Goal: Information Seeking & Learning: Check status

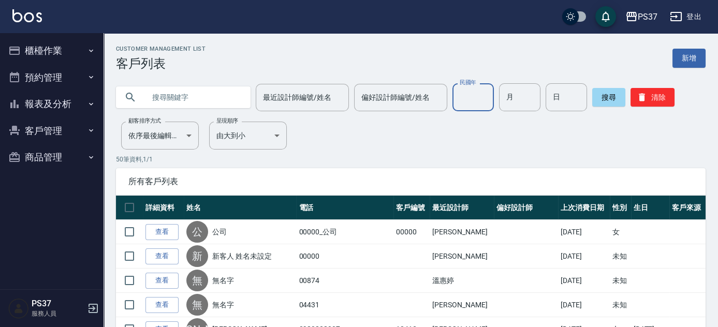
click at [465, 96] on input "民國年" at bounding box center [472, 97] width 41 height 28
type input "66"
type input "07"
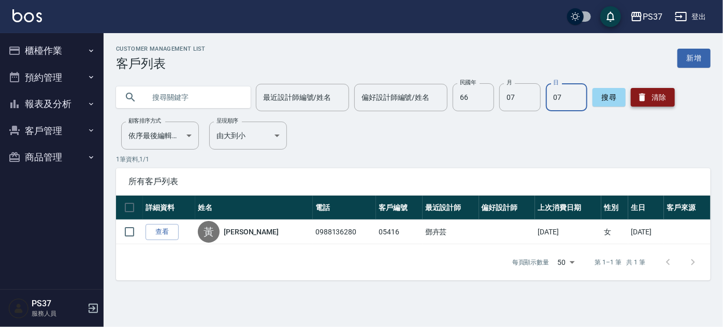
click at [656, 96] on button "清除" at bounding box center [653, 97] width 44 height 19
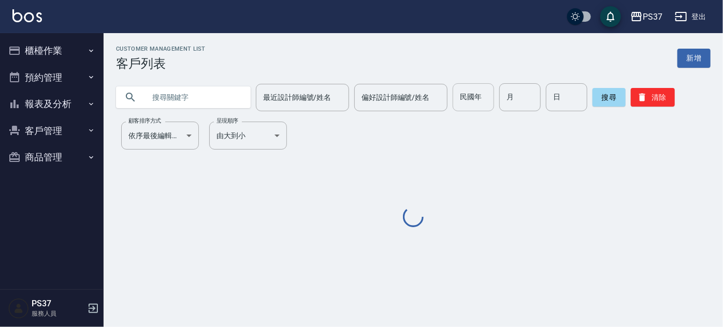
click at [473, 102] on input "民國年" at bounding box center [472, 97] width 41 height 28
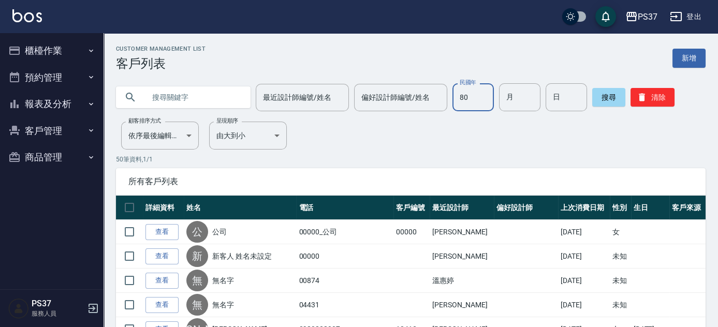
type input "80"
type input "07"
type input "21"
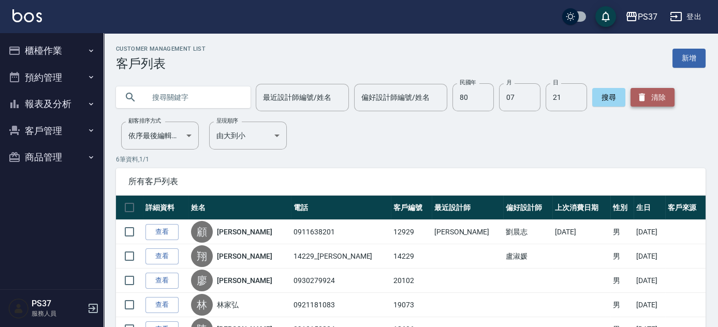
click at [668, 100] on button "清除" at bounding box center [653, 97] width 44 height 19
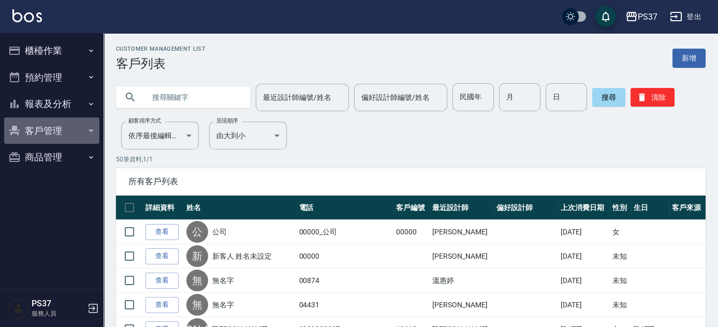
click at [55, 125] on button "客戶管理" at bounding box center [51, 131] width 95 height 27
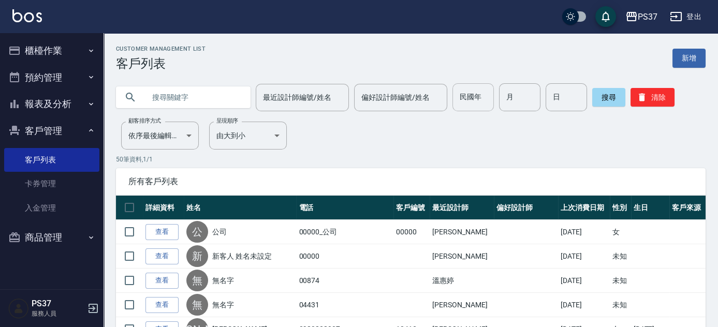
click at [468, 105] on input "民國年" at bounding box center [472, 97] width 41 height 28
click at [476, 63] on div "Customer Management List 客戶列表 新增" at bounding box center [411, 58] width 590 height 25
click at [50, 105] on button "報表及分析" at bounding box center [51, 104] width 95 height 27
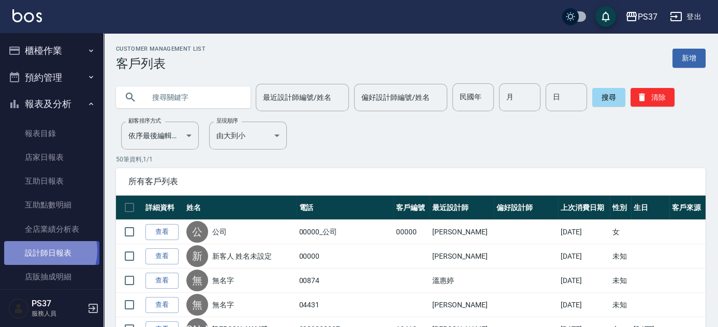
click at [42, 251] on link "設計師日報表" at bounding box center [51, 253] width 95 height 24
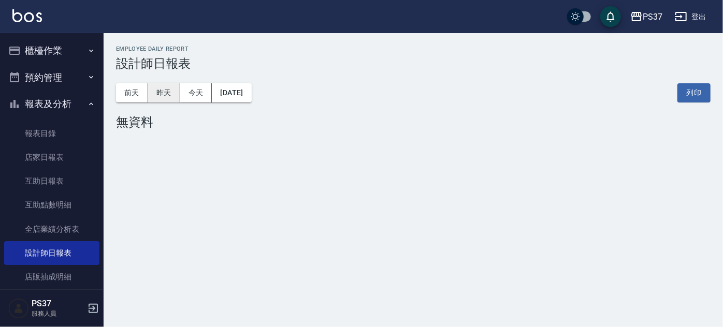
click at [167, 92] on button "昨天" at bounding box center [164, 92] width 32 height 19
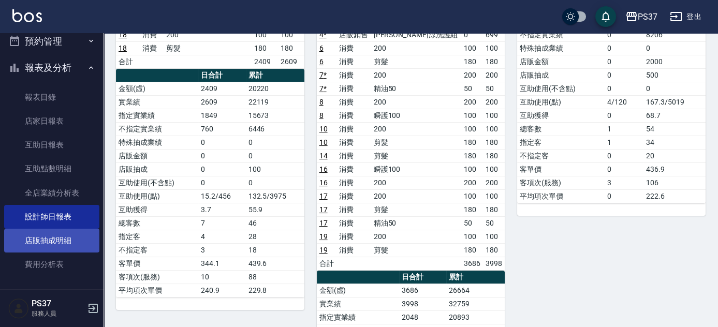
scroll to position [173, 0]
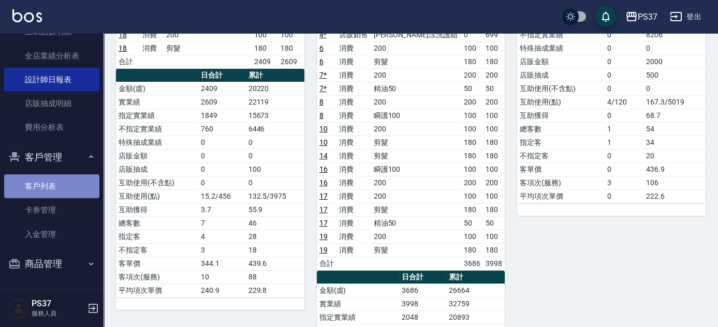
click at [54, 178] on link "客戶列表" at bounding box center [51, 186] width 95 height 24
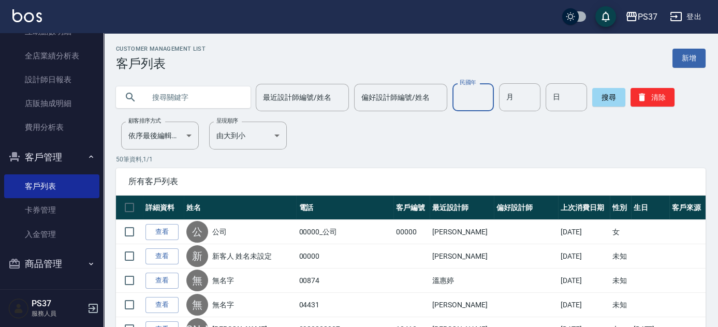
click at [484, 100] on input "民國年" at bounding box center [472, 97] width 41 height 28
type input "77"
type input "11"
type input "06"
